Goal: Information Seeking & Learning: Learn about a topic

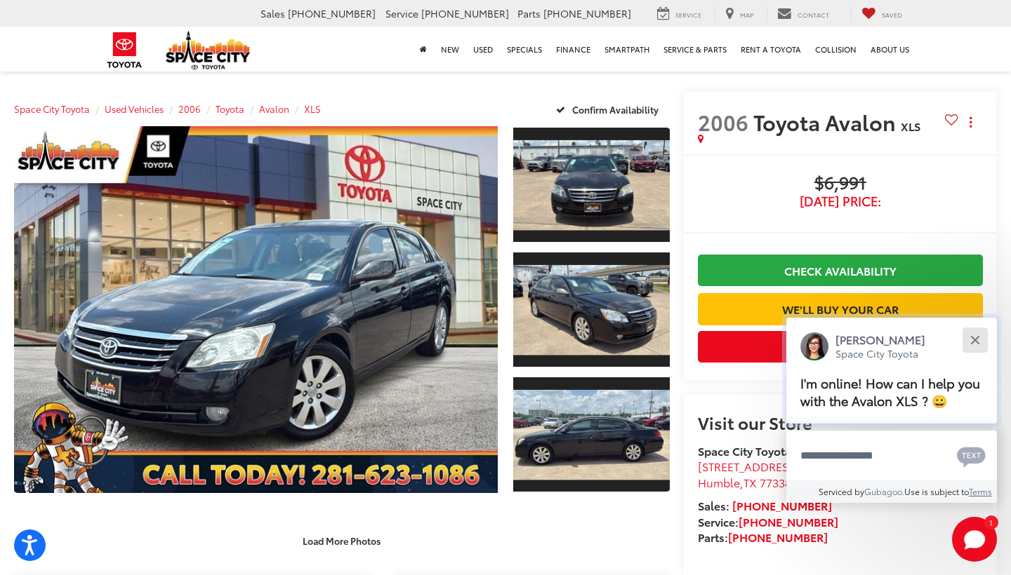
click at [975, 329] on button "Close" at bounding box center [974, 340] width 30 height 30
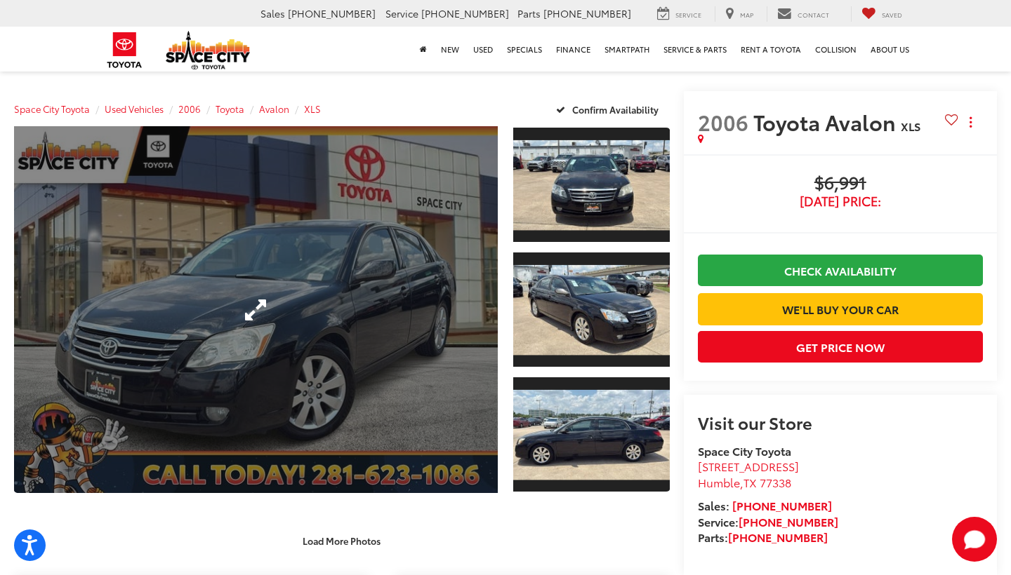
click at [412, 250] on link "Expand Photo 0" at bounding box center [256, 309] width 484 height 367
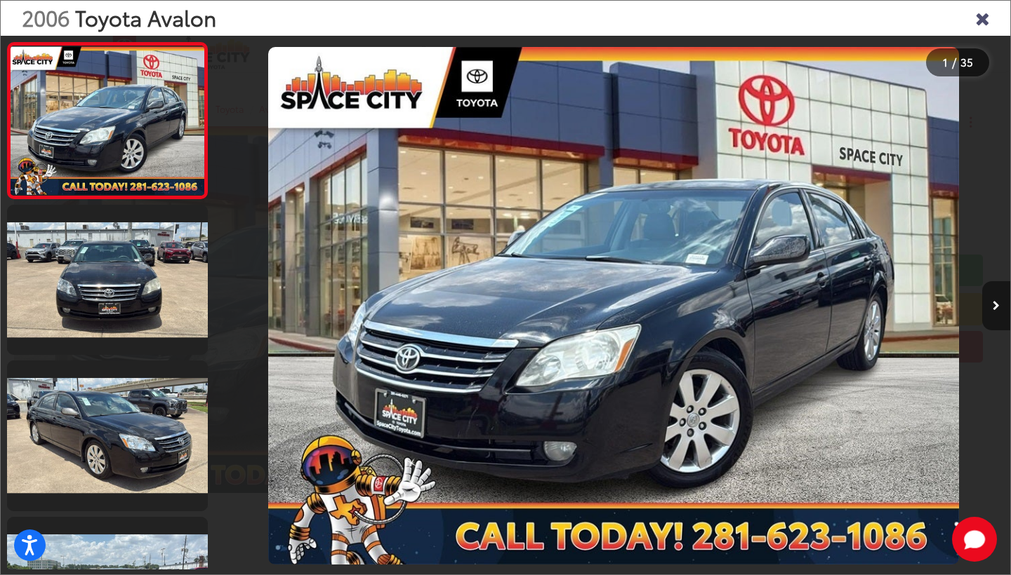
click at [1000, 305] on button "Next image" at bounding box center [996, 305] width 28 height 49
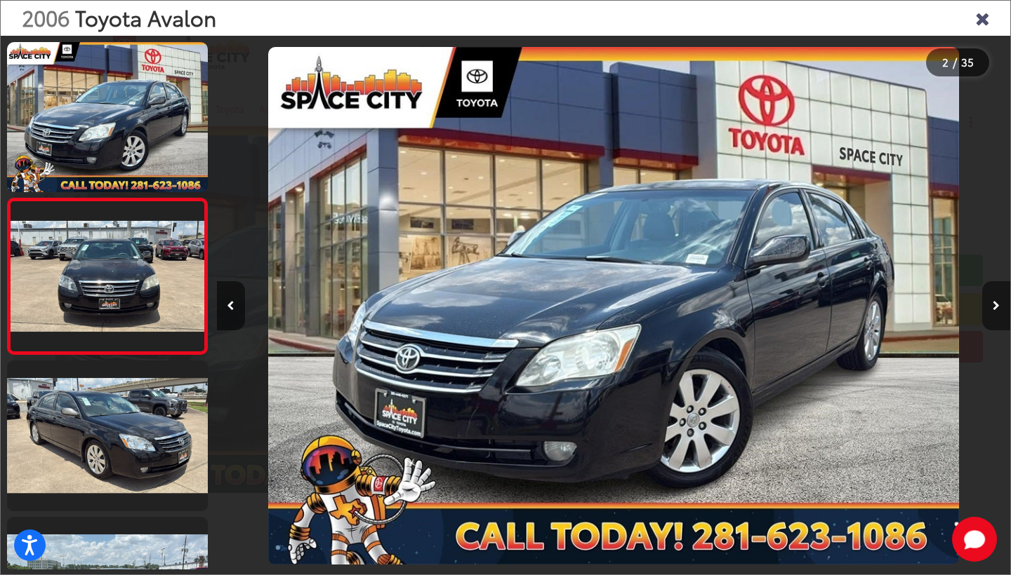
scroll to position [0, 793]
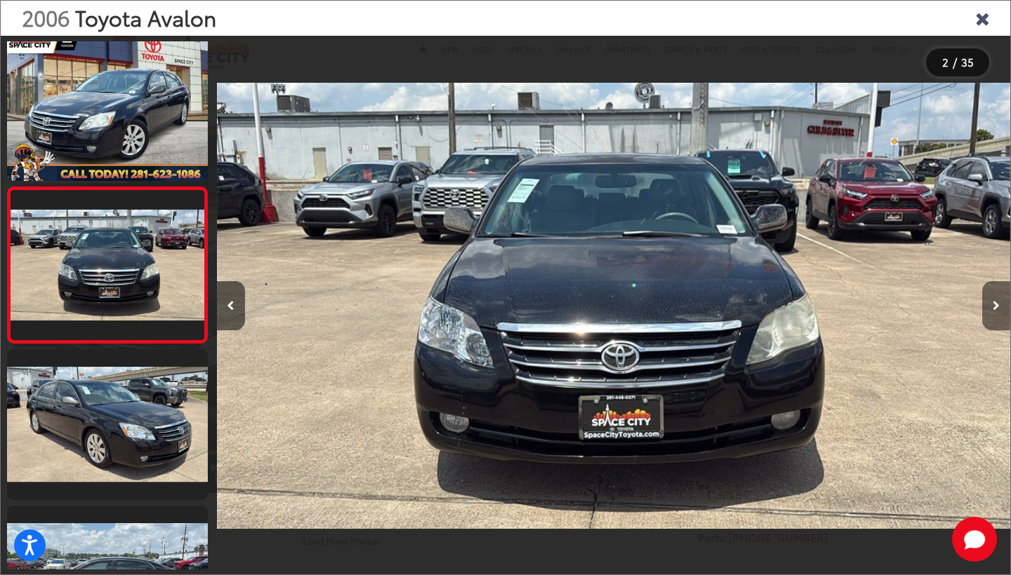
click at [1000, 305] on button "Next image" at bounding box center [996, 305] width 28 height 49
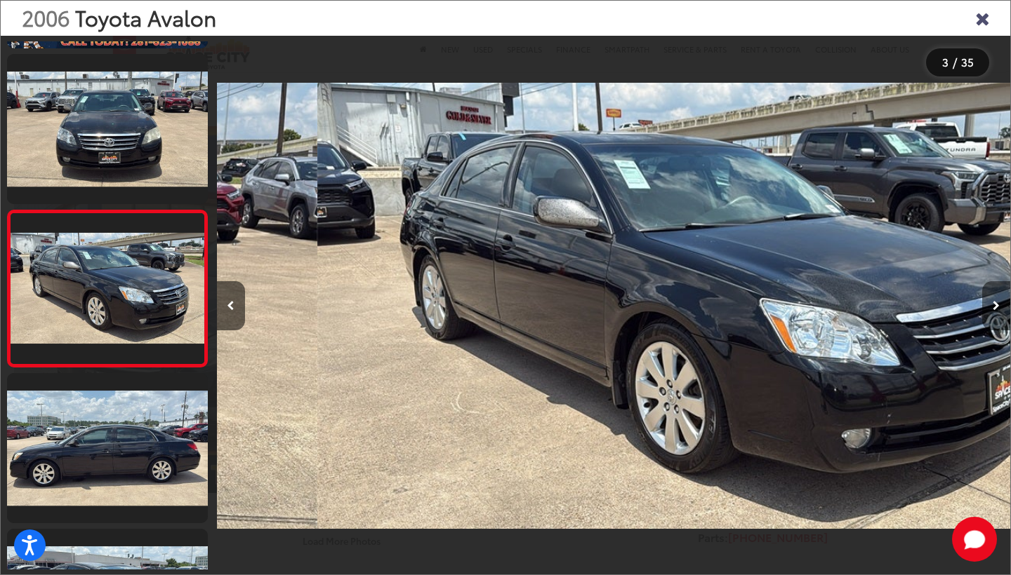
scroll to position [167, 0]
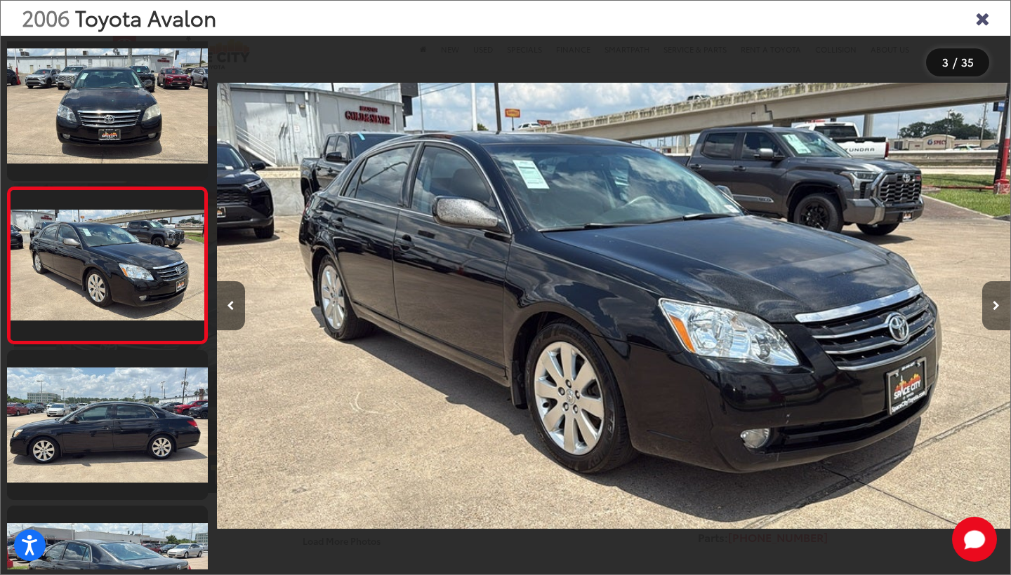
click at [1000, 305] on button "Next image" at bounding box center [996, 305] width 28 height 49
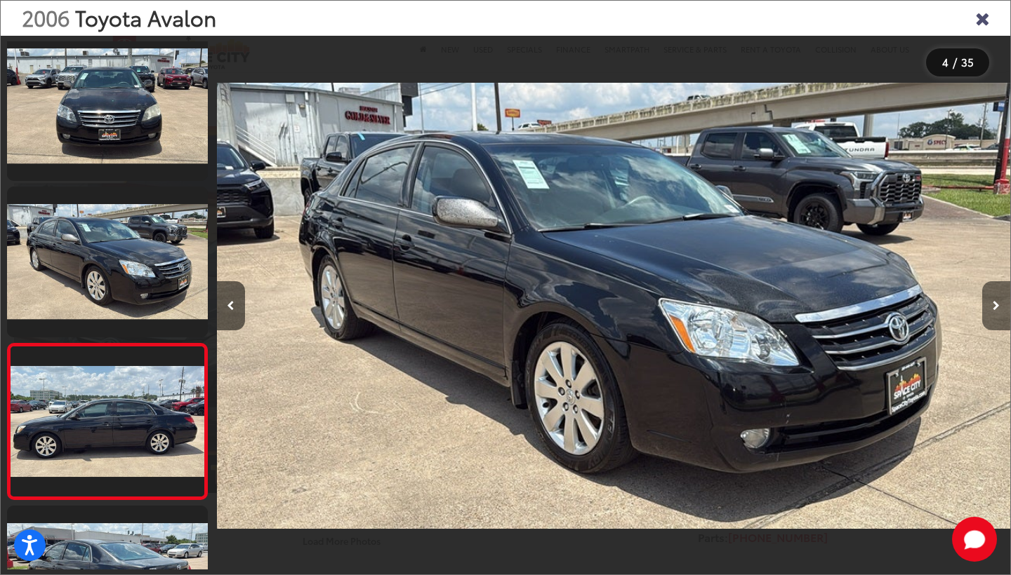
scroll to position [0, 2380]
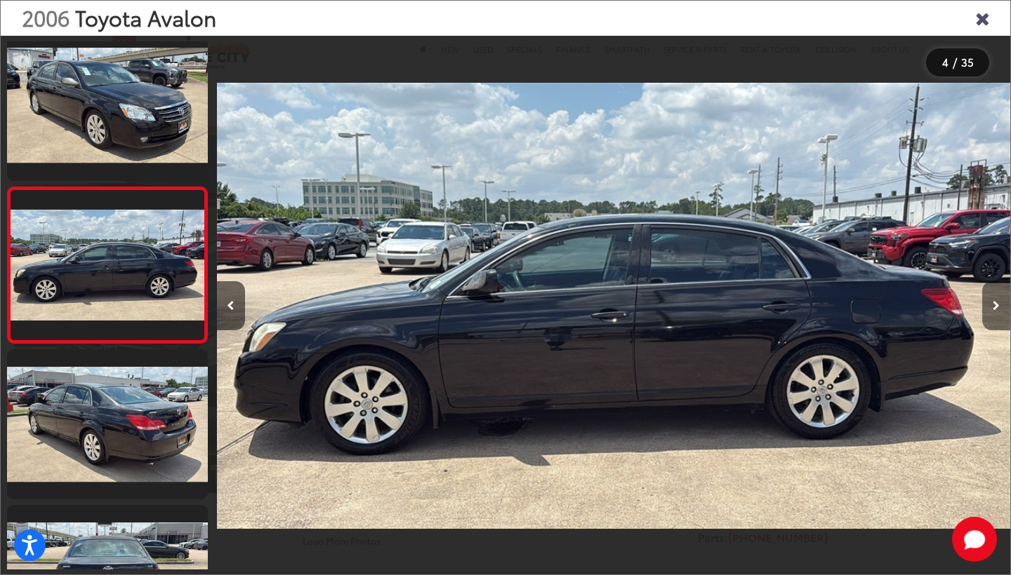
click at [1000, 305] on button "Next image" at bounding box center [996, 305] width 28 height 49
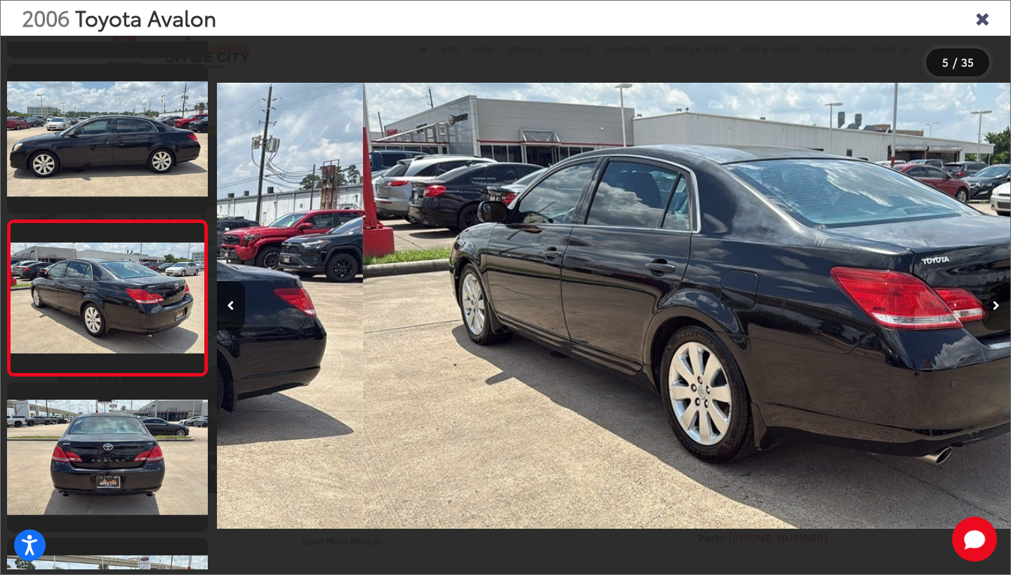
scroll to position [479, 0]
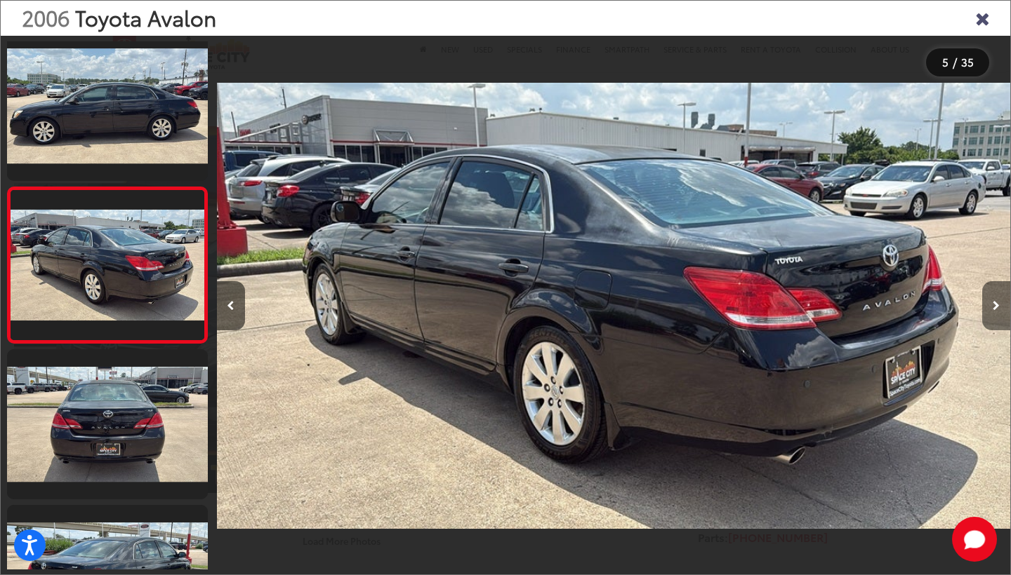
click at [1000, 305] on button "Next image" at bounding box center [996, 305] width 28 height 49
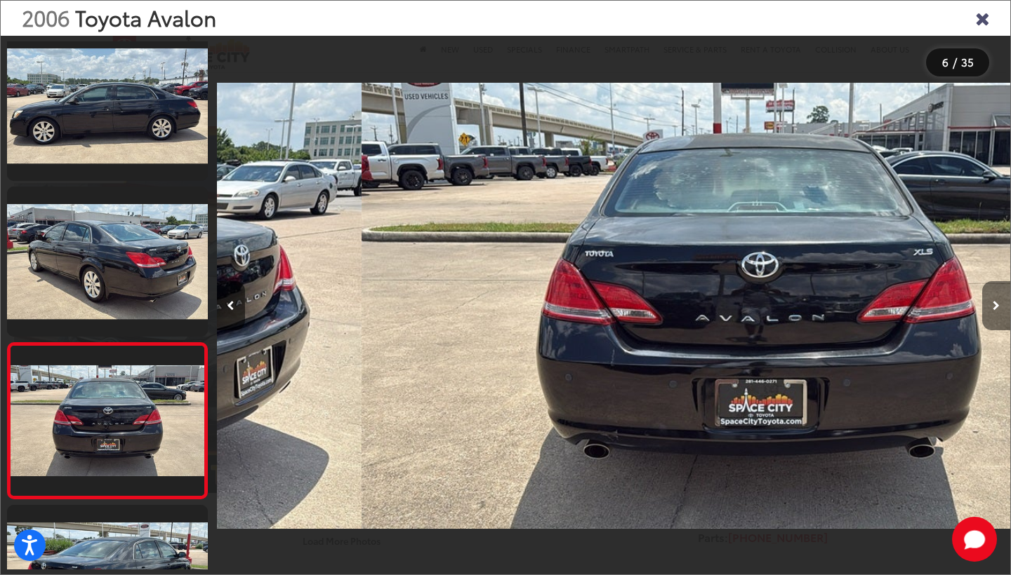
scroll to position [635, 0]
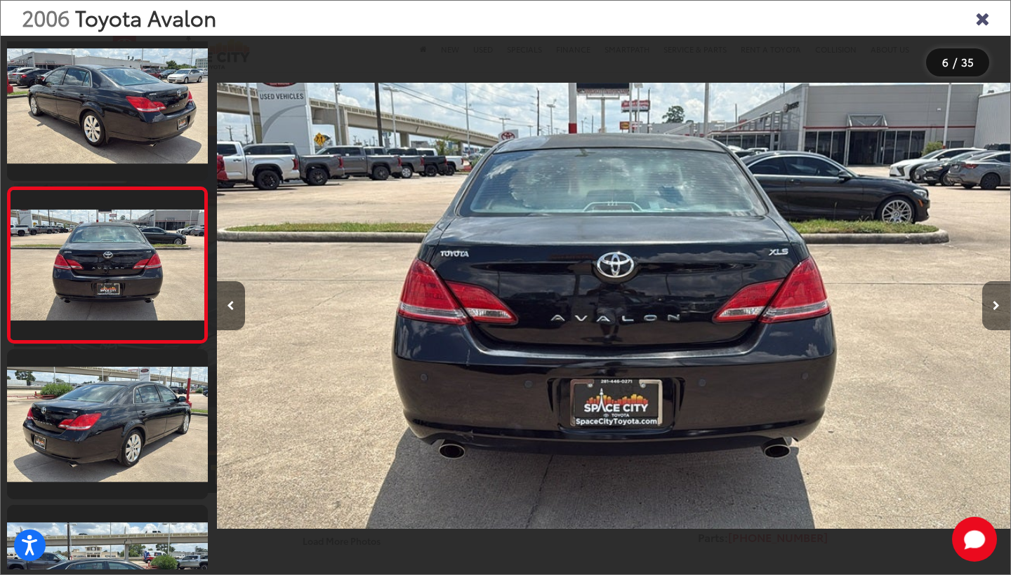
click at [1000, 305] on button "Next image" at bounding box center [996, 305] width 28 height 49
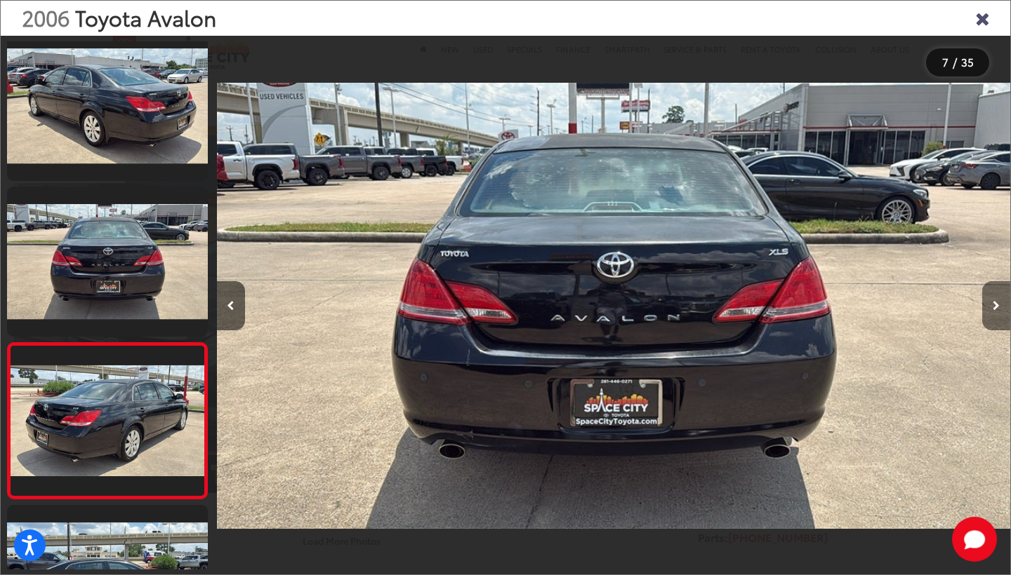
scroll to position [0, 4759]
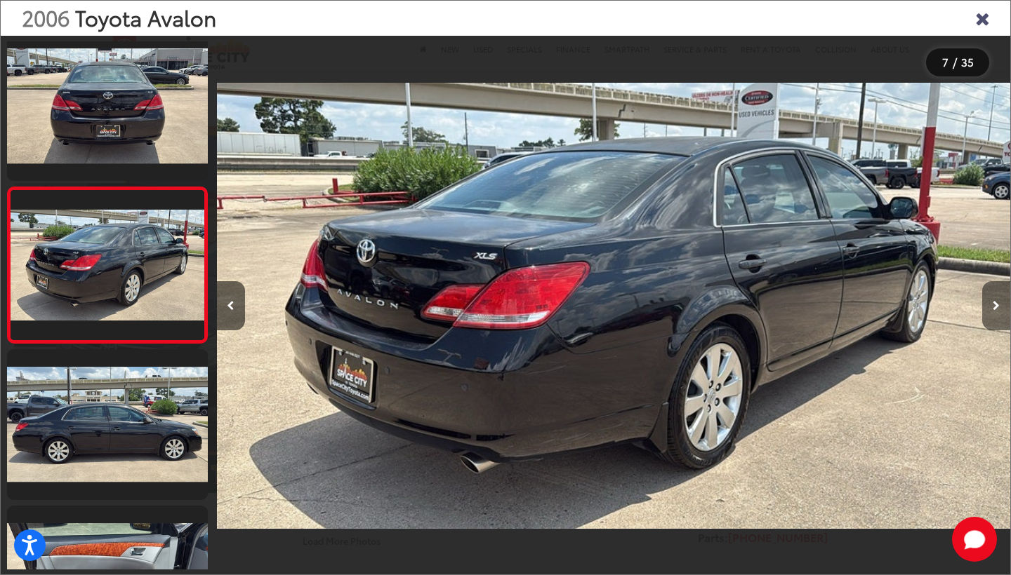
click at [1000, 305] on button "Next image" at bounding box center [996, 305] width 28 height 49
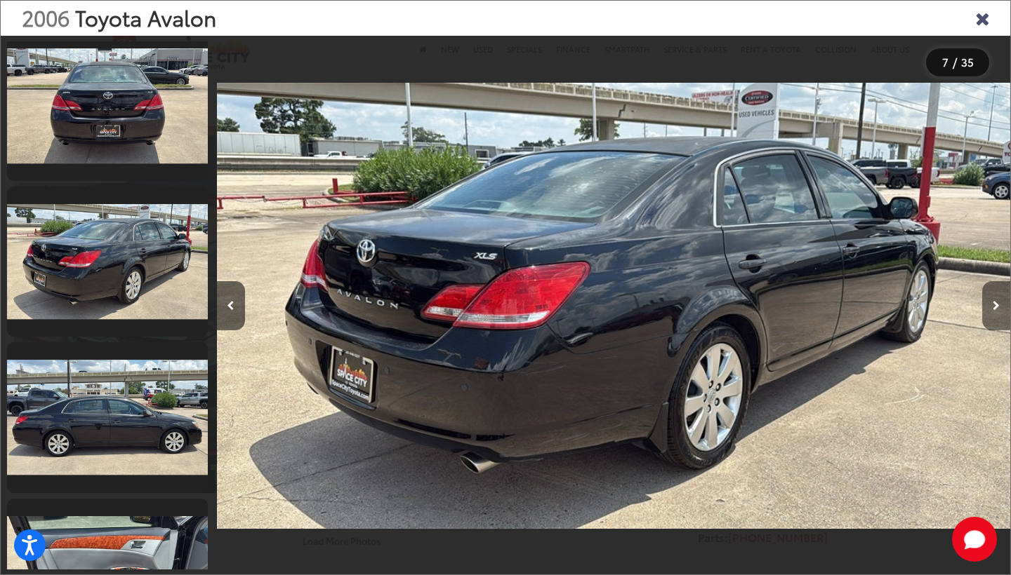
scroll to position [0, 5553]
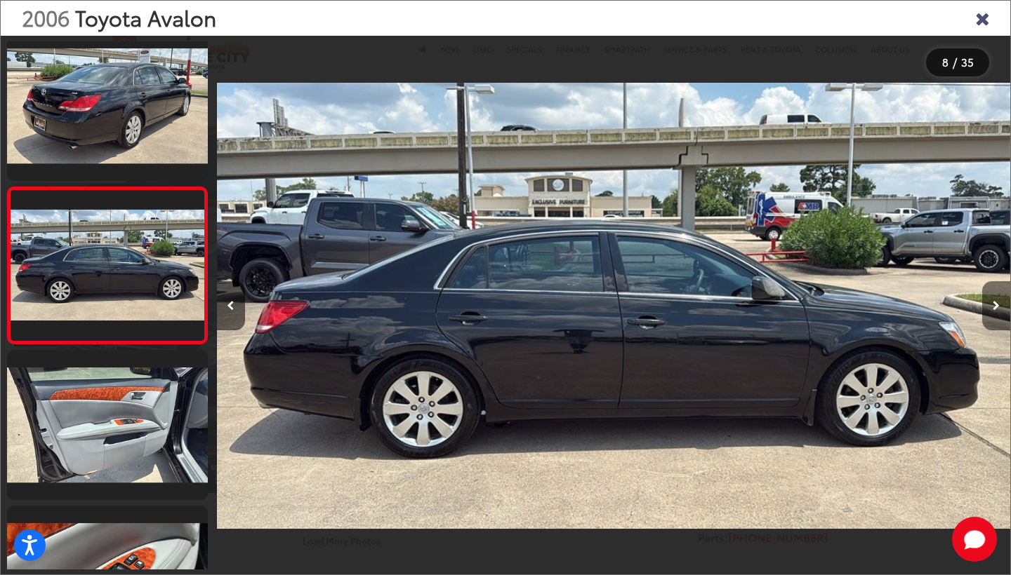
click at [1000, 305] on button "Next image" at bounding box center [996, 305] width 28 height 49
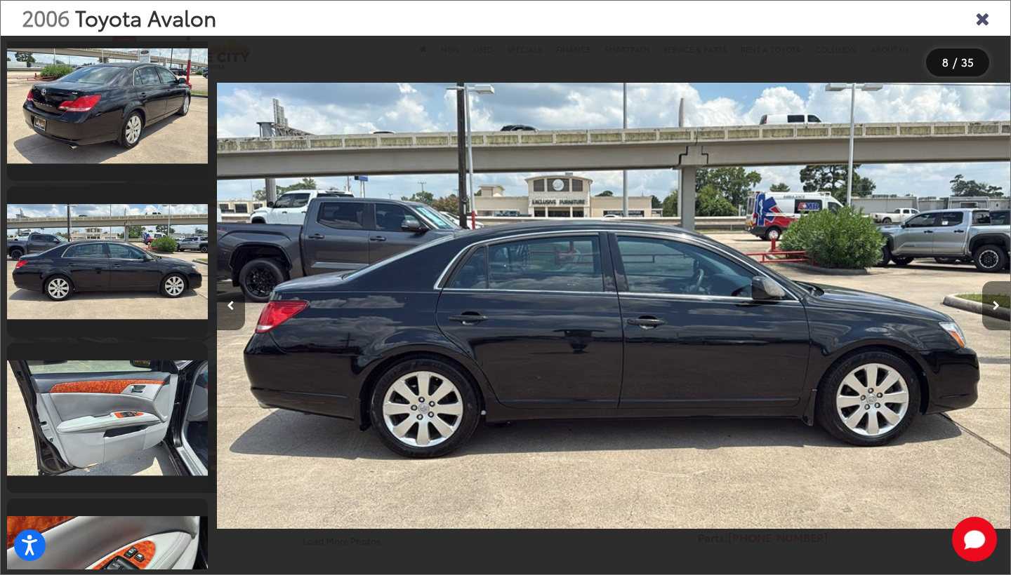
scroll to position [0, 6346]
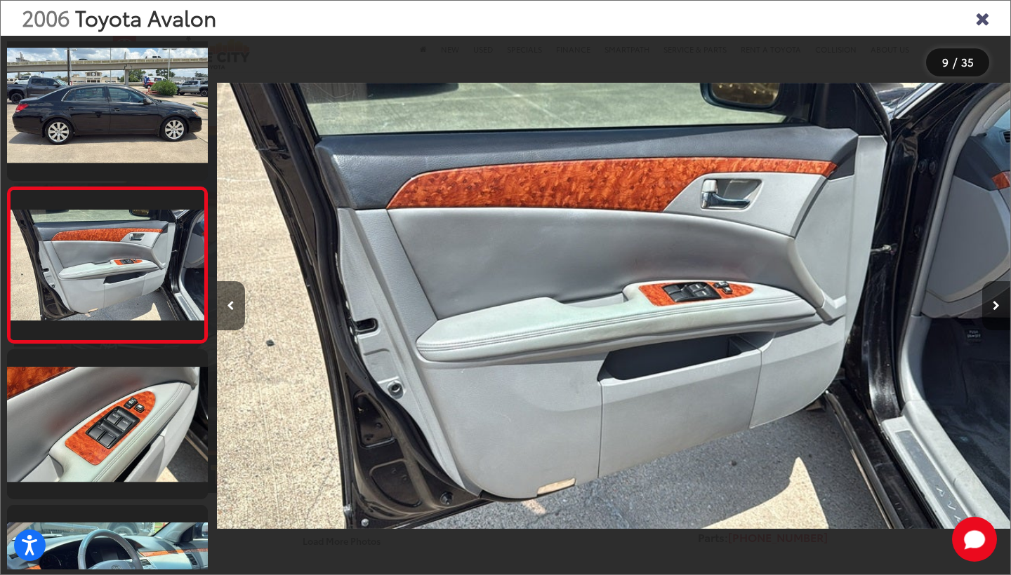
click at [1000, 305] on button "Next image" at bounding box center [996, 305] width 28 height 49
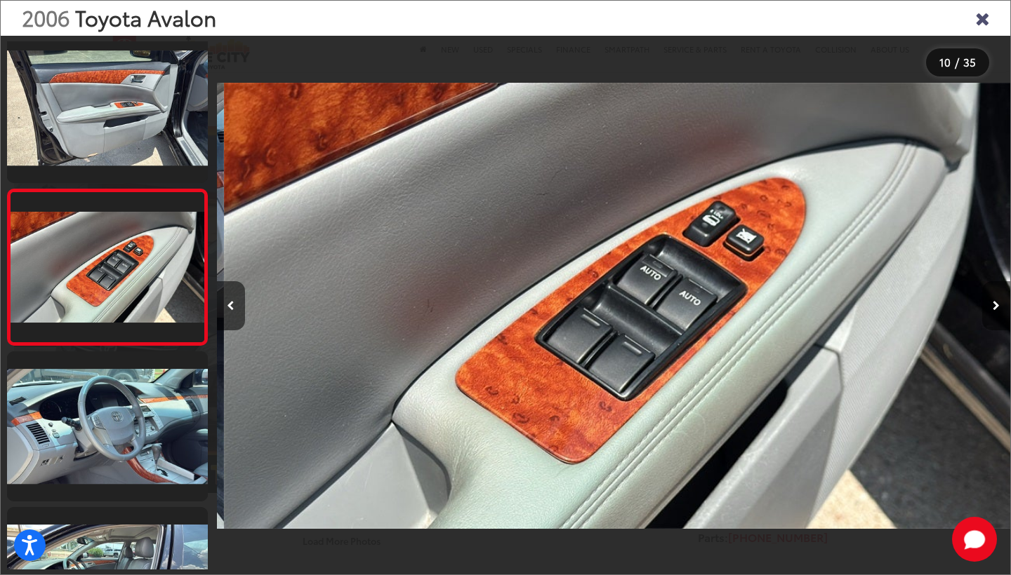
scroll to position [0, 7140]
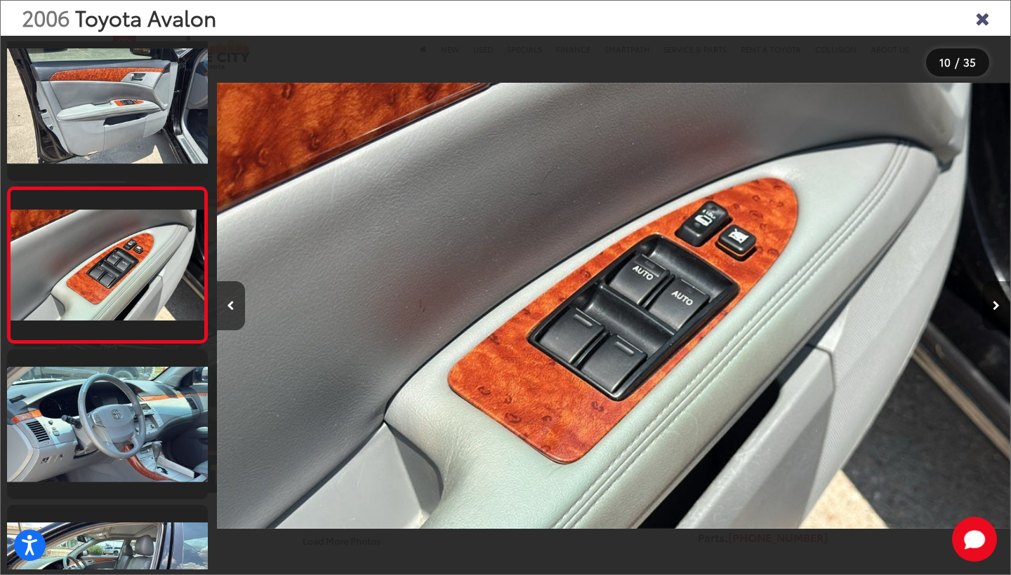
click at [1000, 305] on button "Next image" at bounding box center [996, 305] width 28 height 49
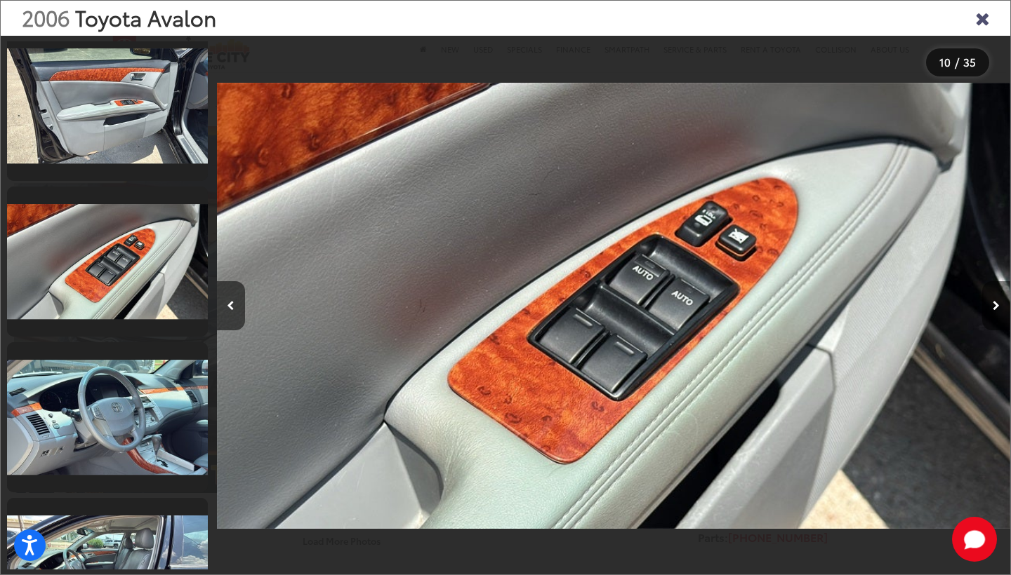
scroll to position [0, 7933]
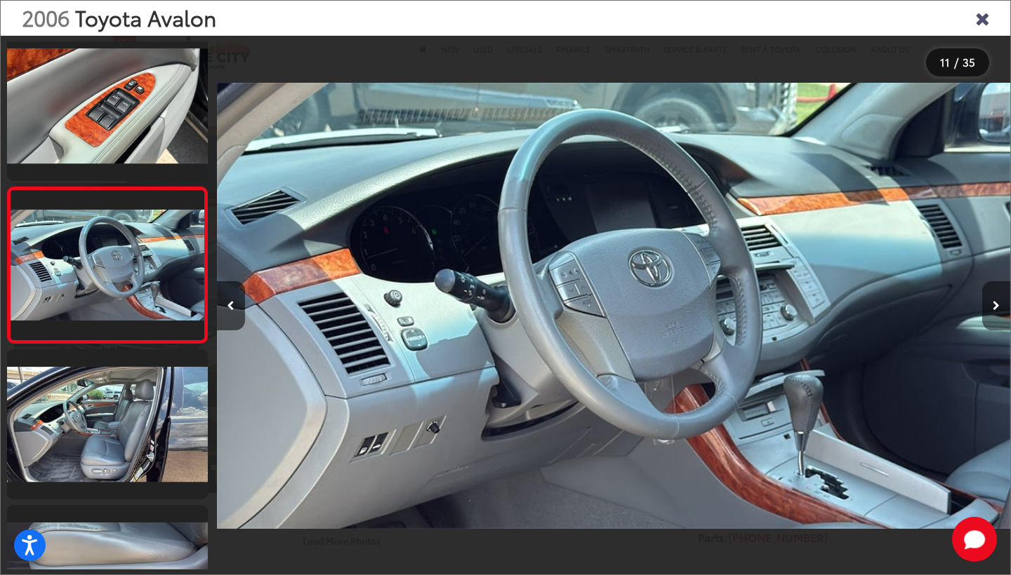
click at [1000, 305] on button "Next image" at bounding box center [996, 305] width 28 height 49
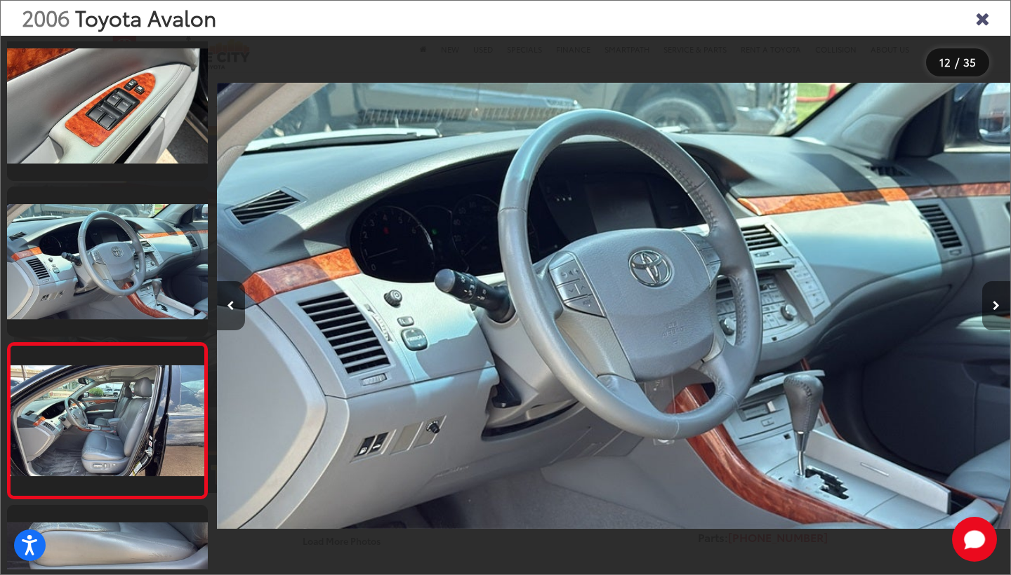
scroll to position [0, 0]
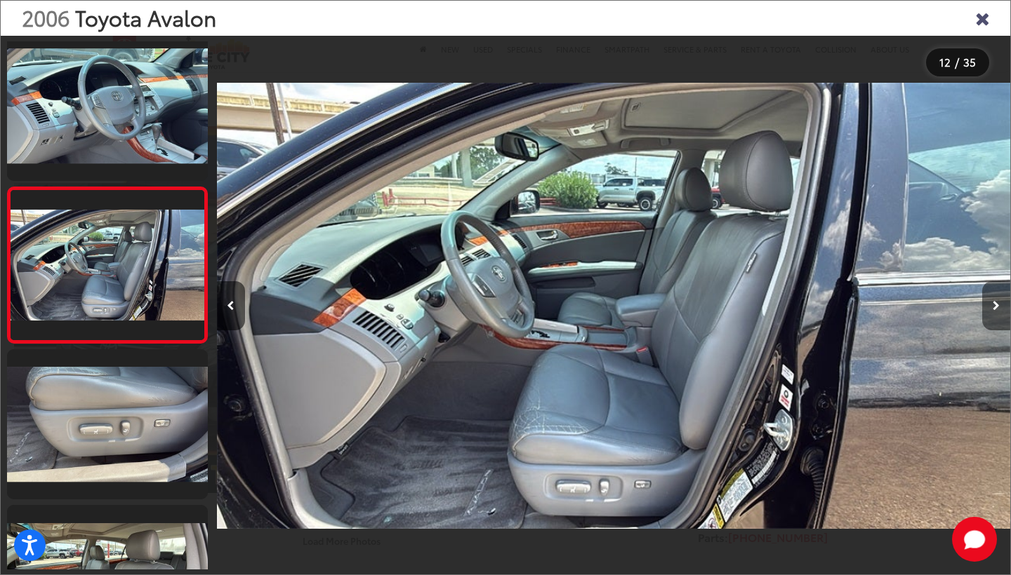
click at [1000, 305] on button "Next image" at bounding box center [996, 305] width 28 height 49
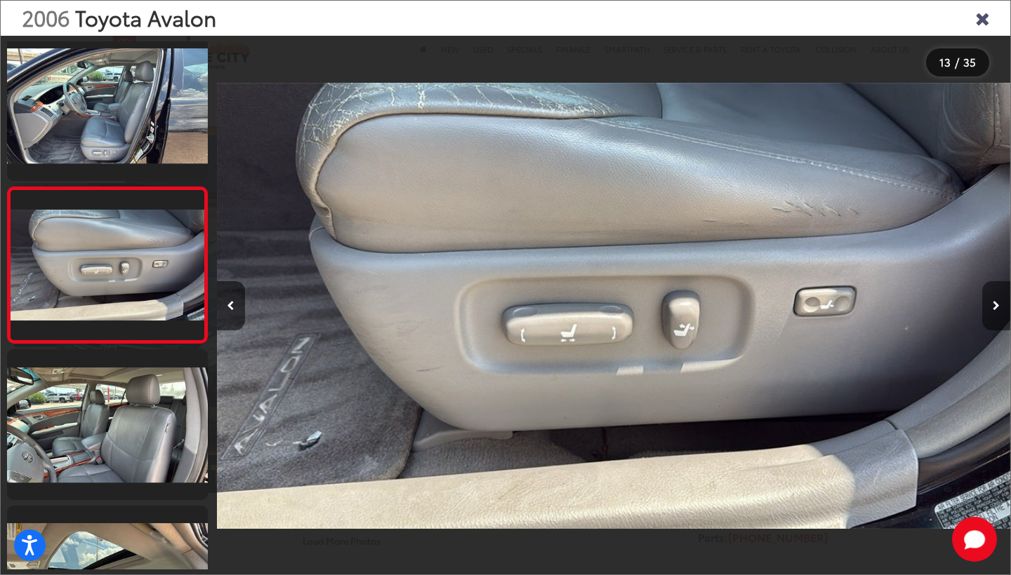
click at [1000, 305] on button "Next image" at bounding box center [996, 305] width 28 height 49
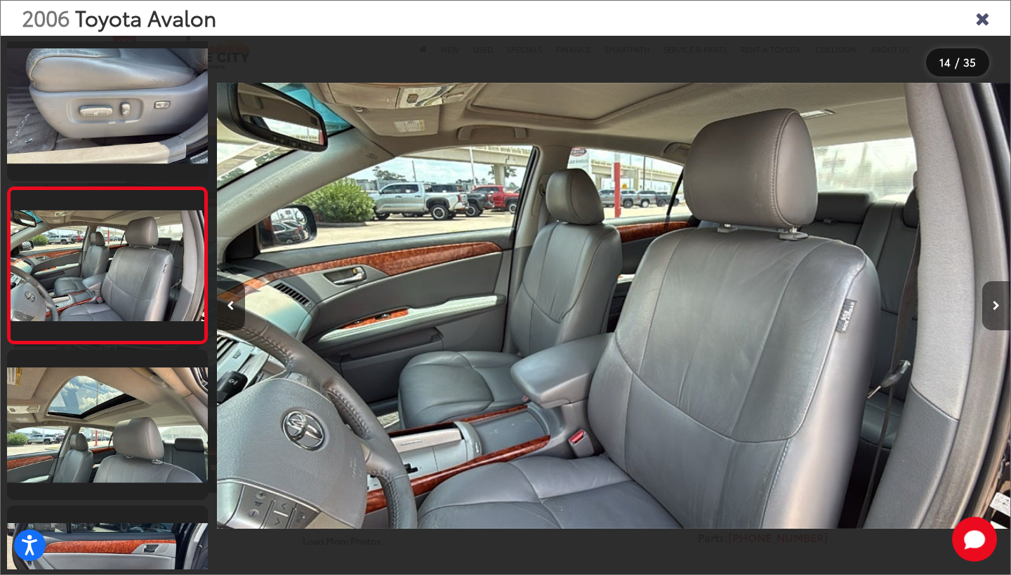
click at [1000, 305] on button "Next image" at bounding box center [996, 305] width 28 height 49
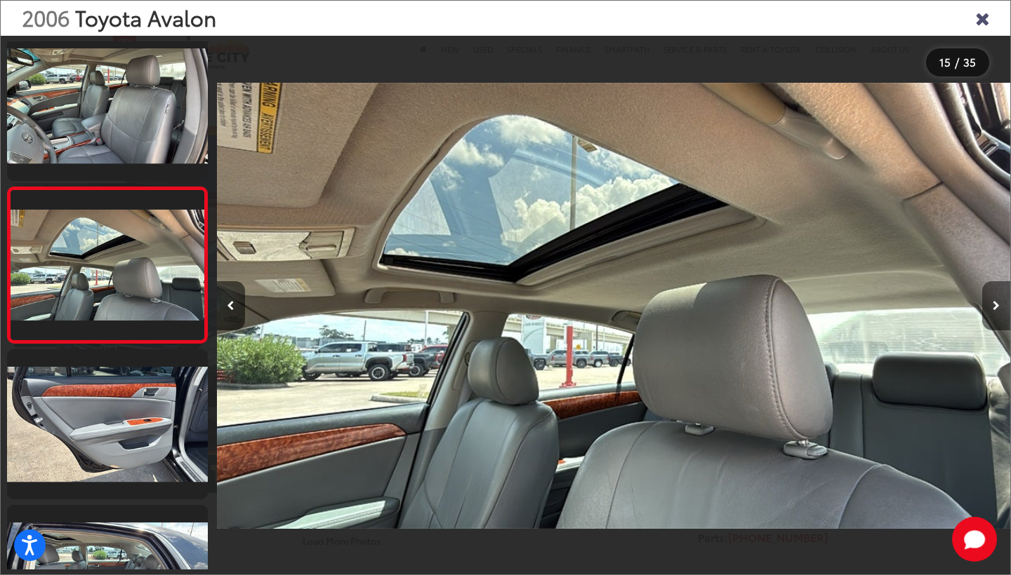
click at [1000, 305] on button "Next image" at bounding box center [996, 305] width 28 height 49
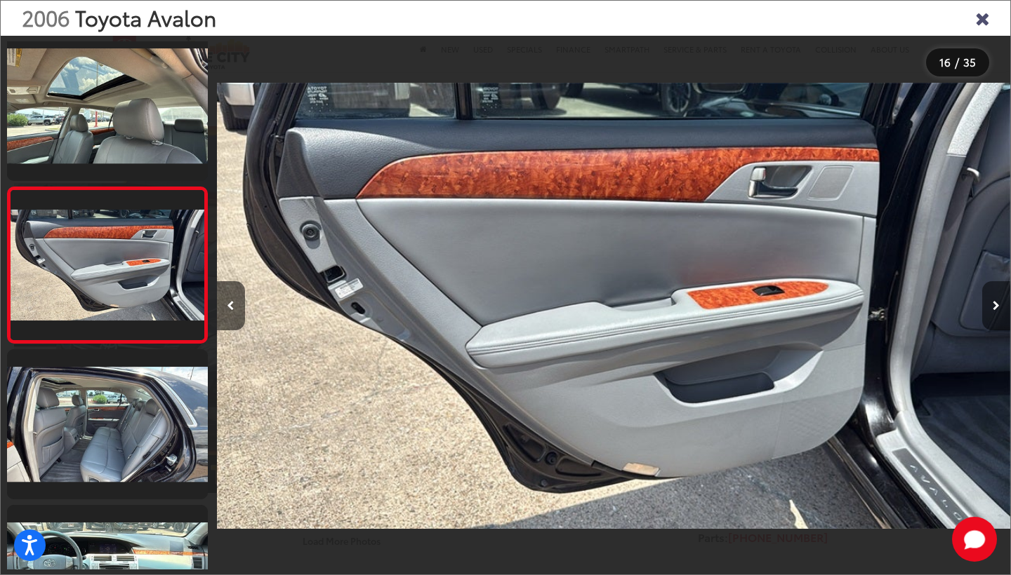
click at [1000, 305] on button "Next image" at bounding box center [996, 305] width 28 height 49
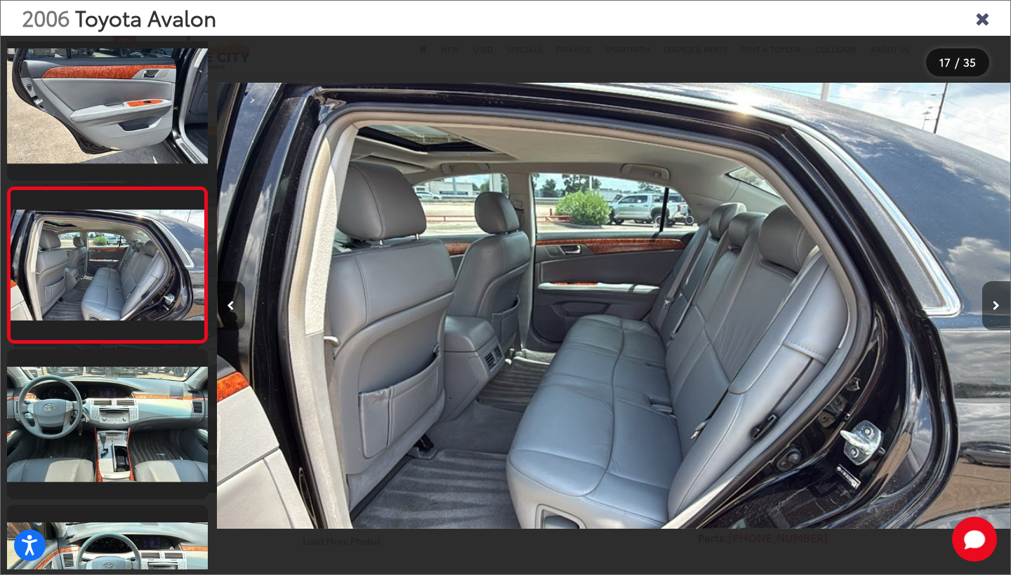
click at [1000, 305] on button "Next image" at bounding box center [996, 305] width 28 height 49
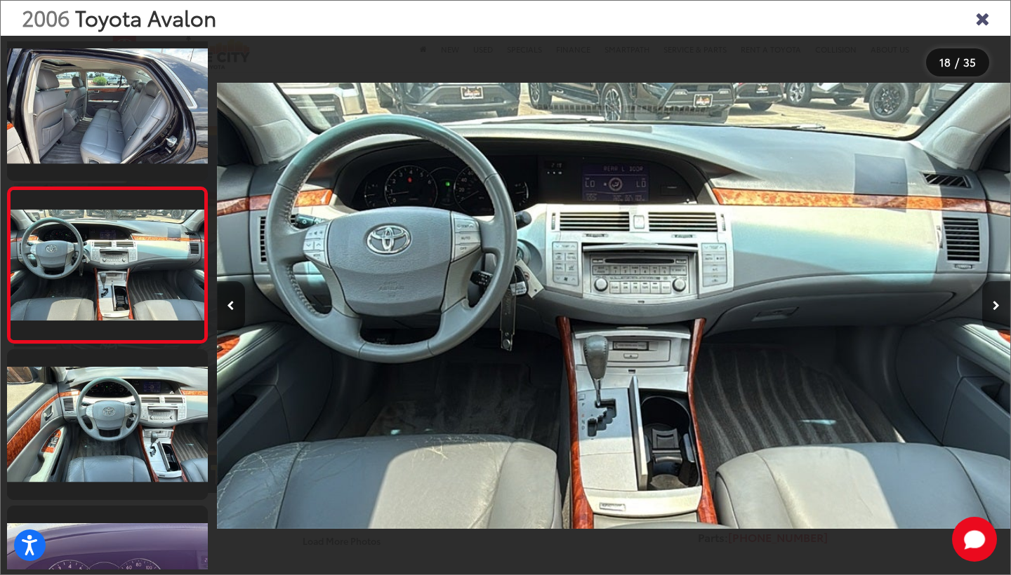
click at [1000, 305] on button "Next image" at bounding box center [996, 305] width 28 height 49
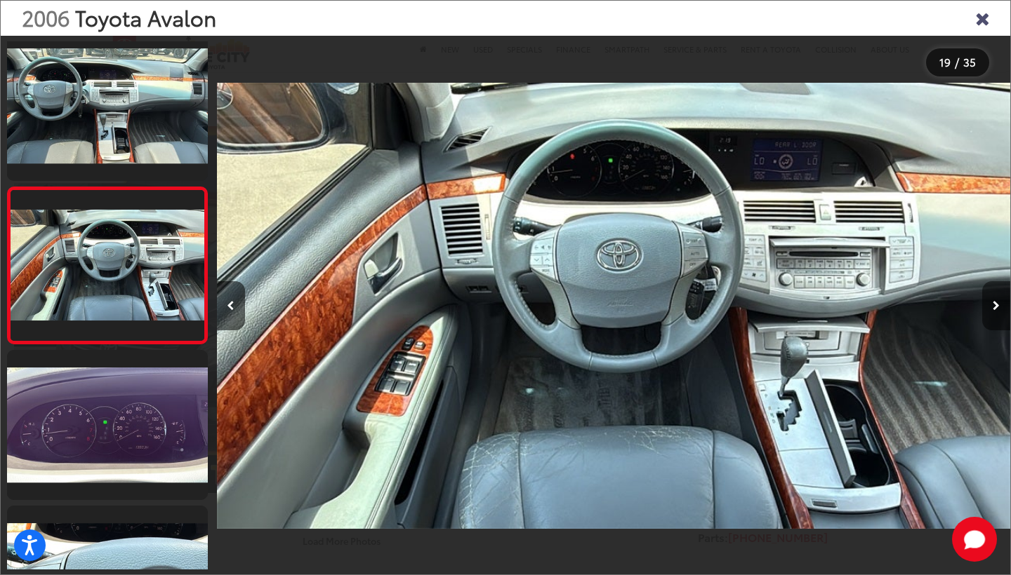
click at [1000, 305] on button "Next image" at bounding box center [996, 305] width 28 height 49
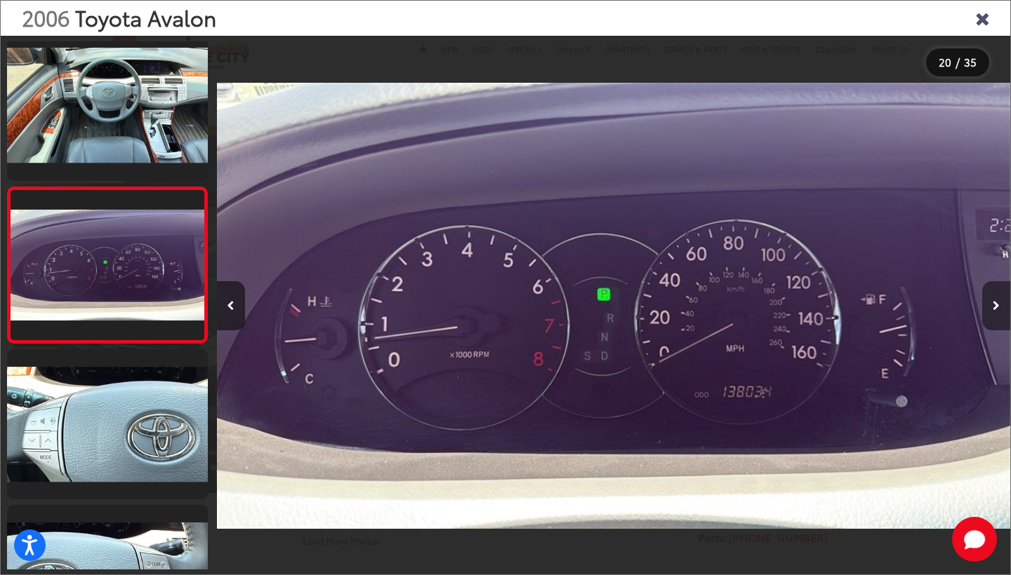
click at [1000, 305] on button "Next image" at bounding box center [996, 305] width 28 height 49
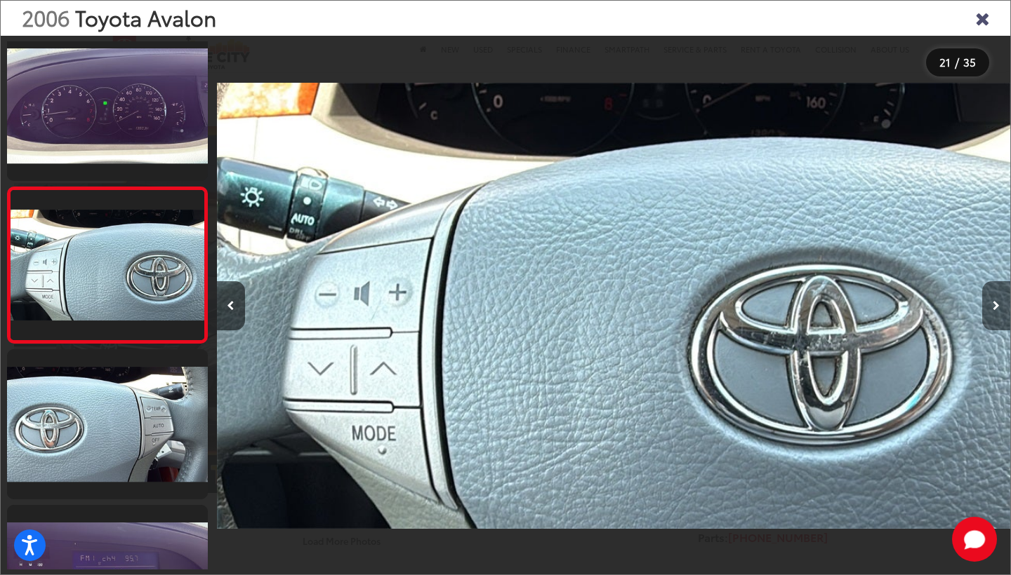
click at [1000, 305] on button "Next image" at bounding box center [996, 305] width 28 height 49
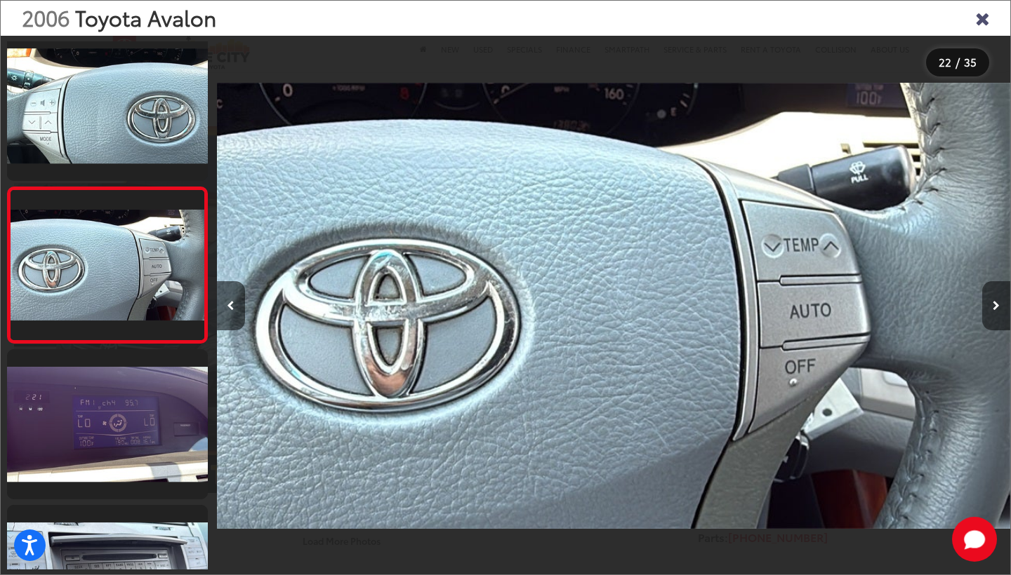
click at [1000, 305] on button "Next image" at bounding box center [996, 305] width 28 height 49
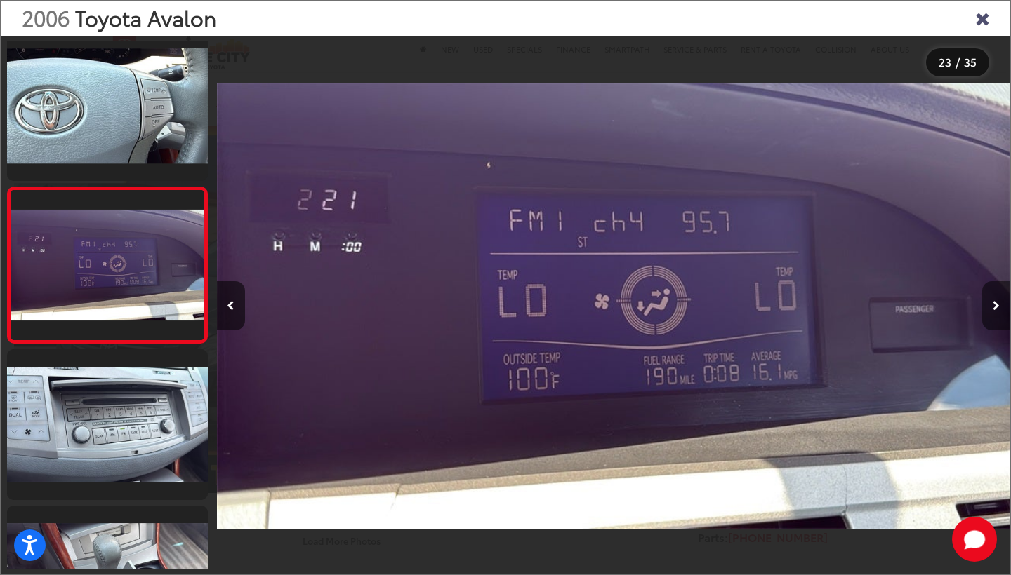
click at [1000, 305] on button "Next image" at bounding box center [996, 305] width 28 height 49
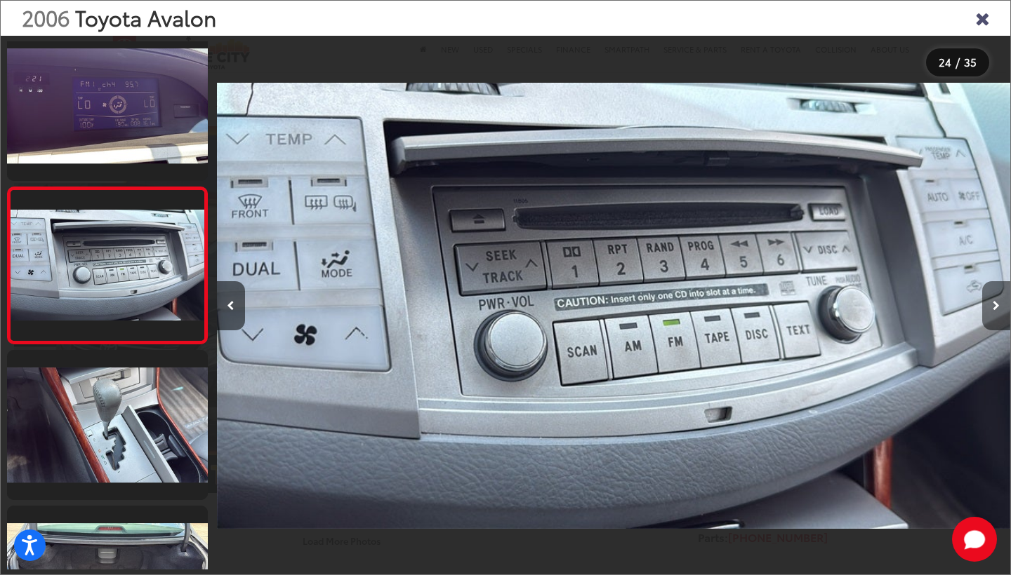
click at [1000, 305] on button "Next image" at bounding box center [996, 305] width 28 height 49
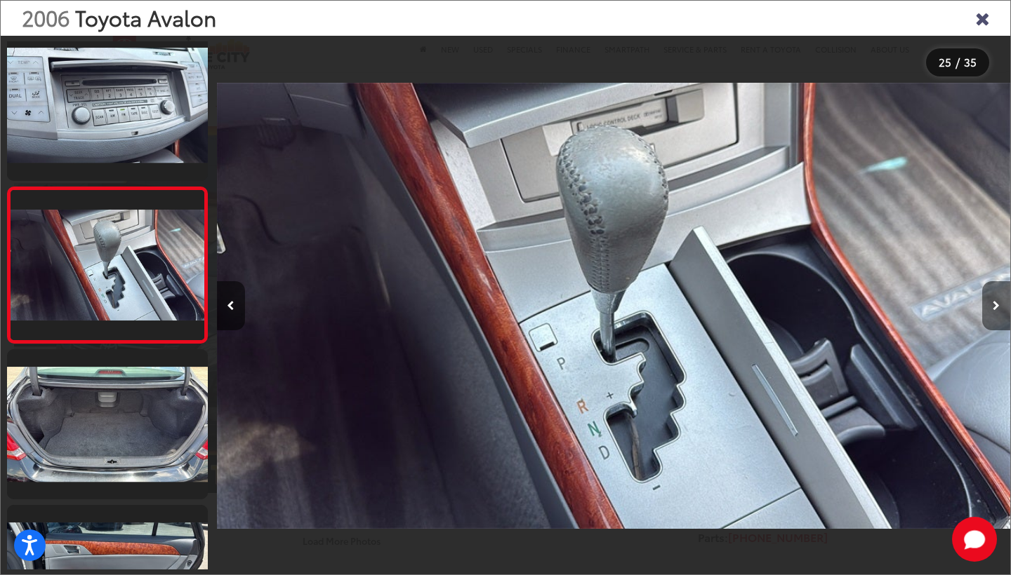
click at [1000, 305] on button "Next image" at bounding box center [996, 305] width 28 height 49
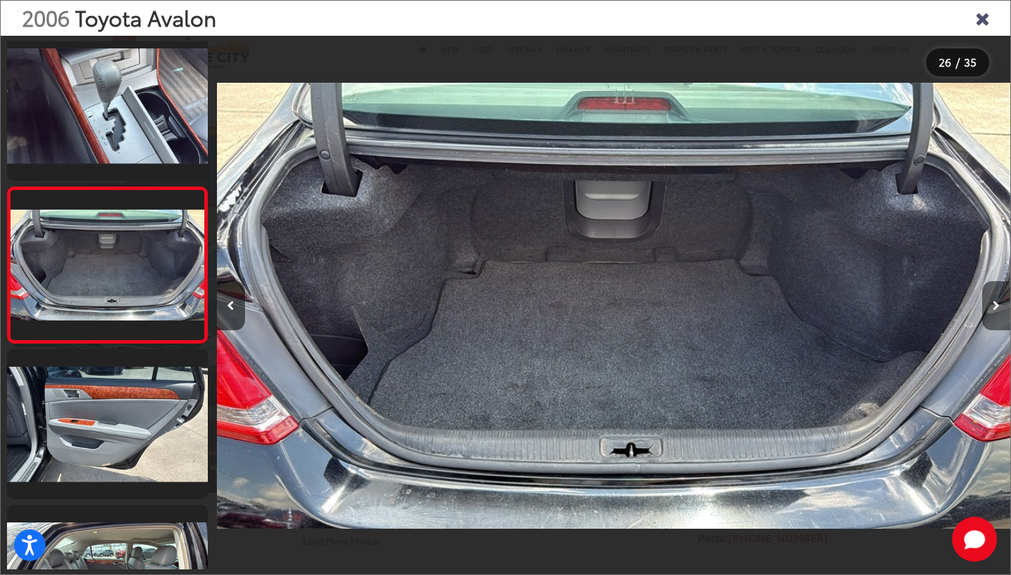
click at [1000, 305] on button "Next image" at bounding box center [996, 305] width 28 height 49
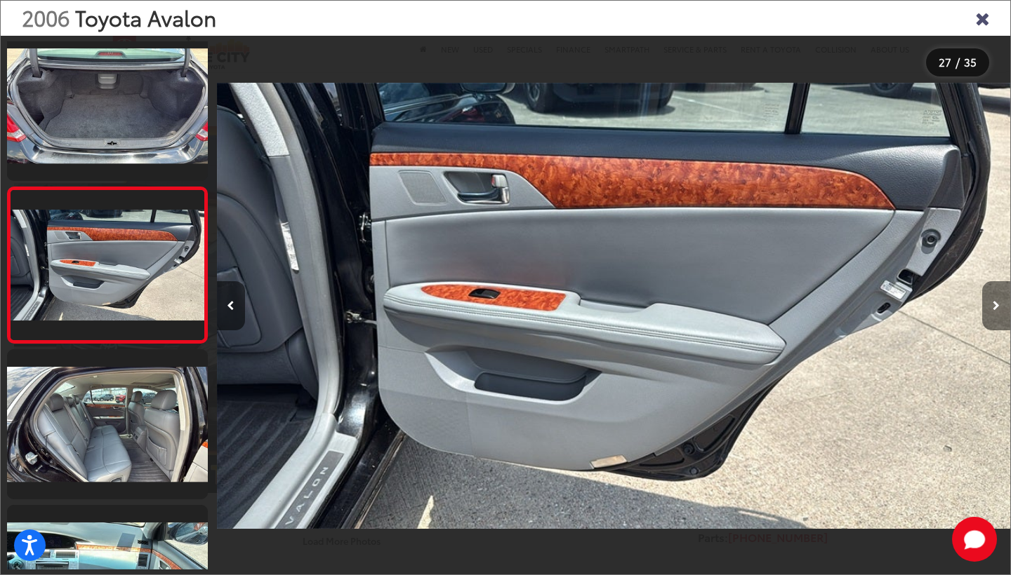
click at [1000, 305] on button "Next image" at bounding box center [996, 305] width 28 height 49
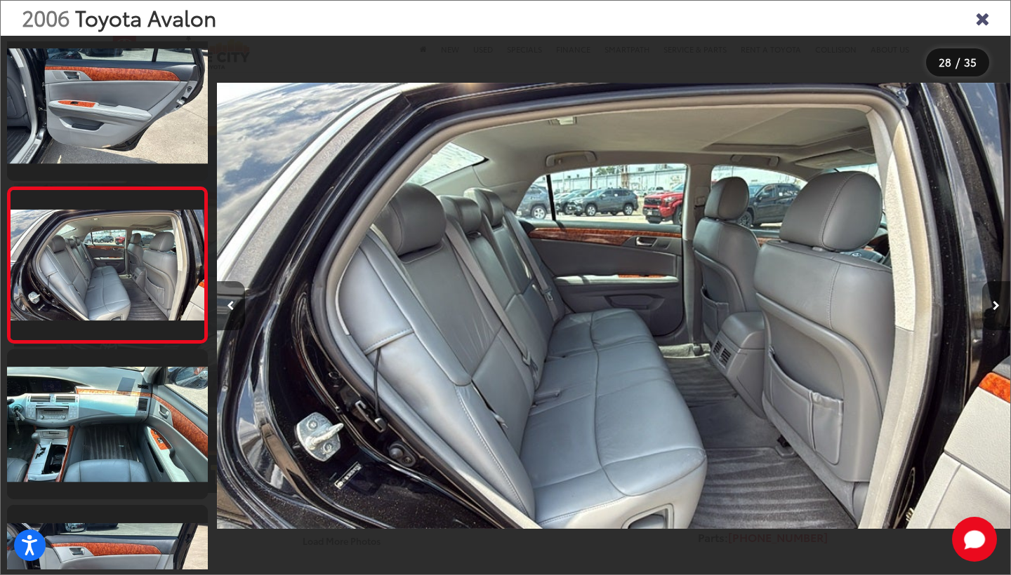
click at [1000, 305] on button "Next image" at bounding box center [996, 305] width 28 height 49
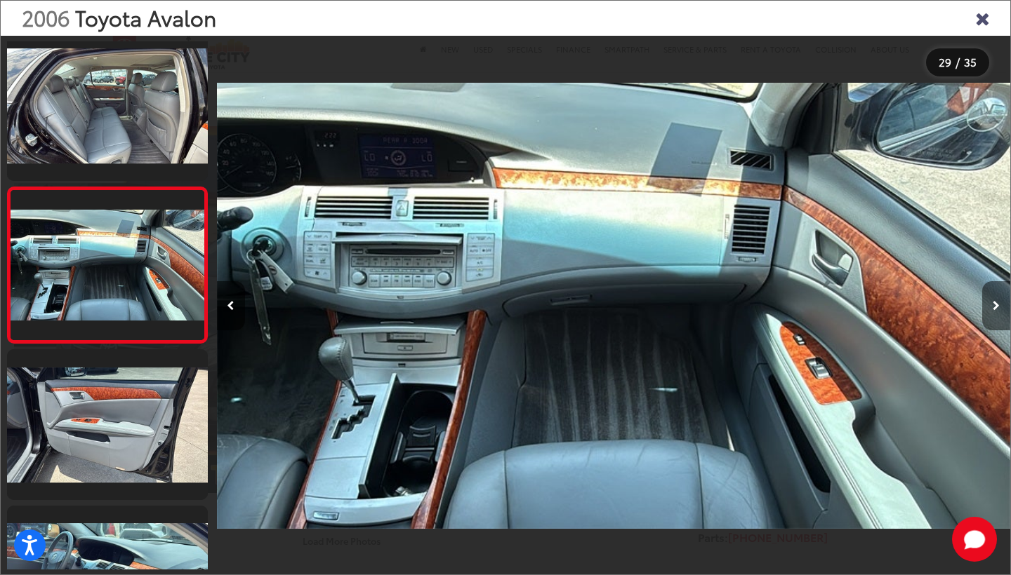
click at [1000, 305] on button "Next image" at bounding box center [996, 305] width 28 height 49
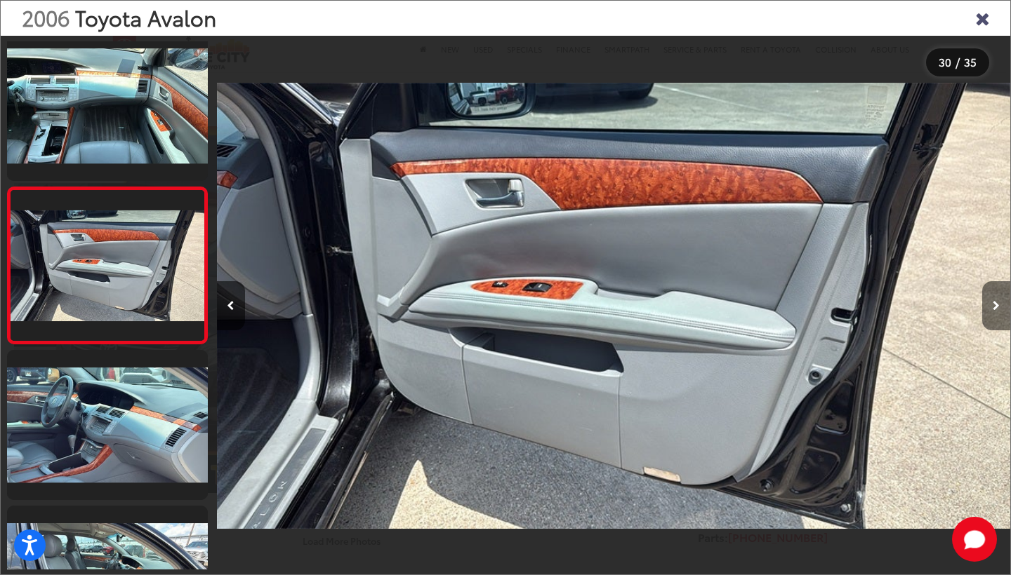
click at [1000, 305] on button "Next image" at bounding box center [996, 305] width 28 height 49
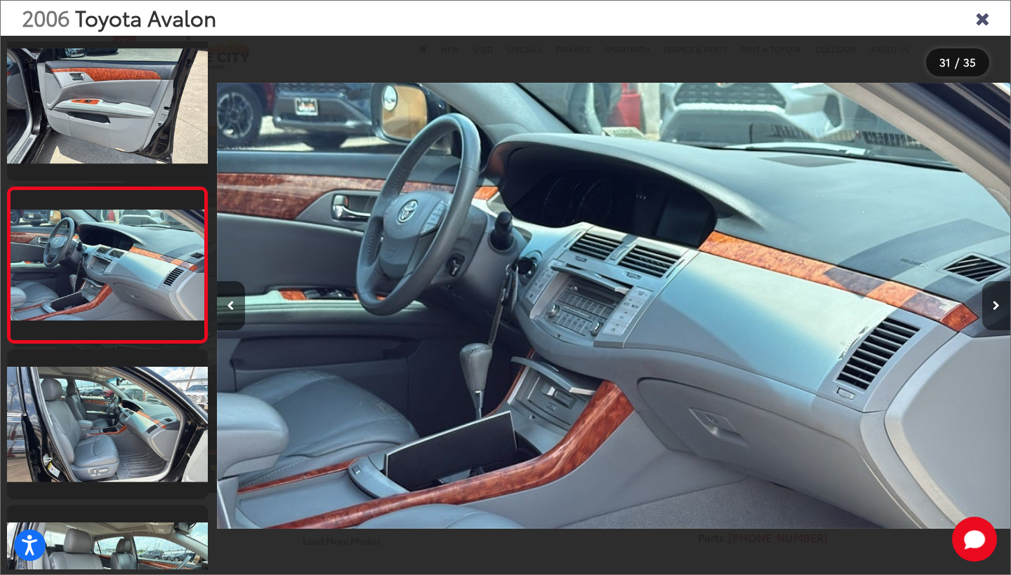
click at [1000, 305] on button "Next image" at bounding box center [996, 305] width 28 height 49
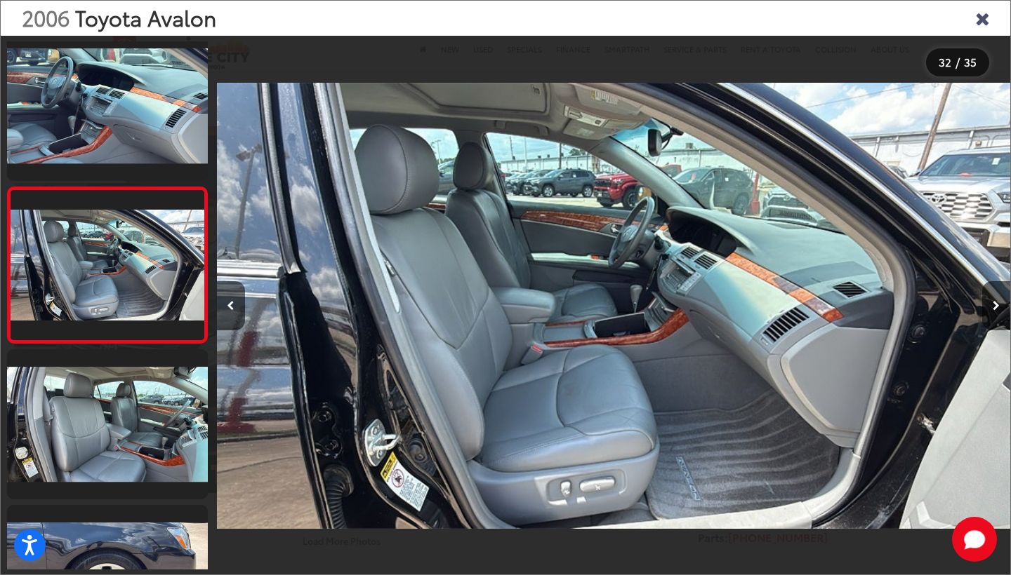
click at [983, 32] on div "2006 Toyota Avalon" at bounding box center [505, 18] width 1009 height 35
click at [982, 23] on icon "Close gallery" at bounding box center [982, 17] width 14 height 18
